Goal: Information Seeking & Learning: Learn about a topic

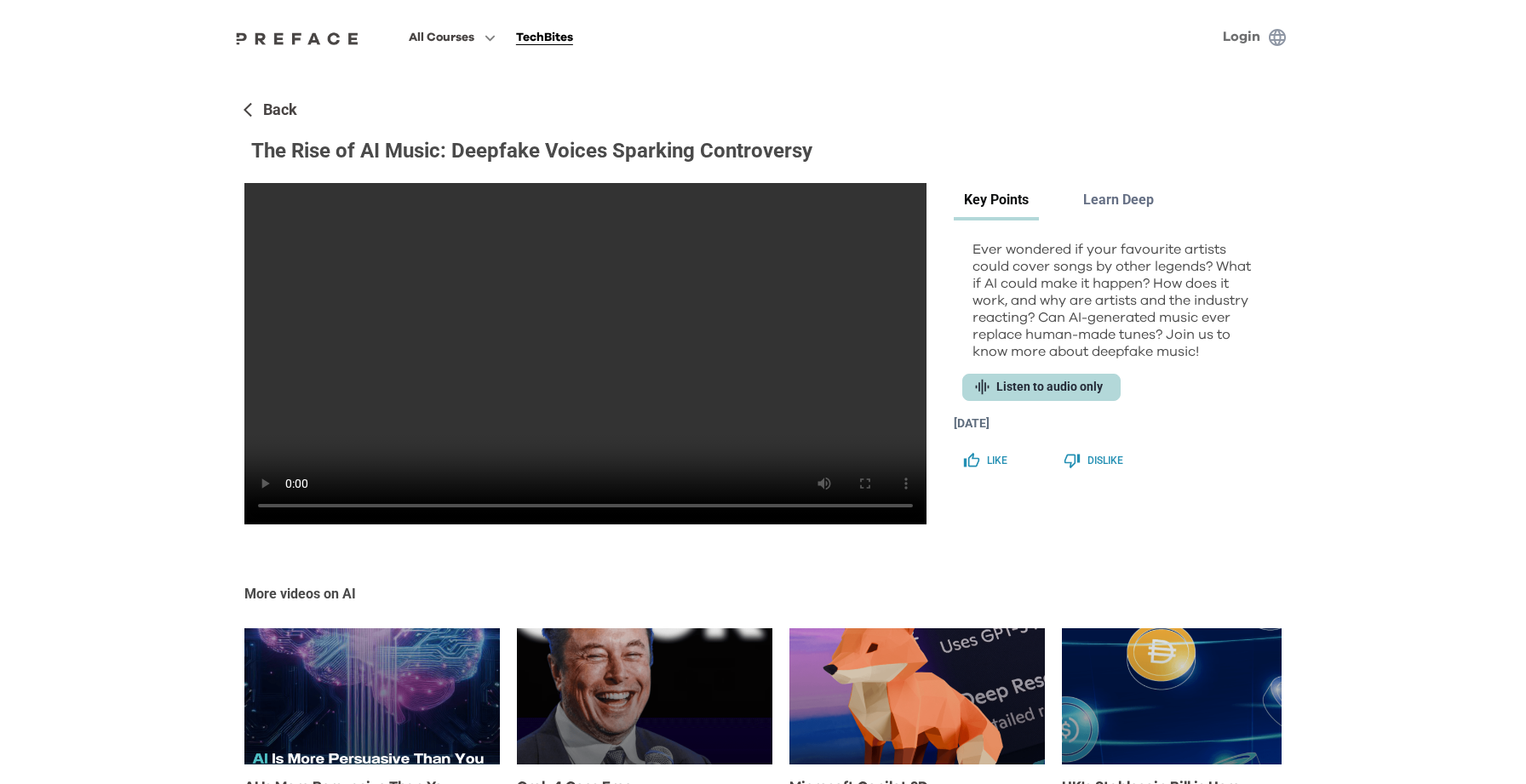
click at [610, 419] on video at bounding box center [585, 353] width 682 height 341
